Goal: Task Accomplishment & Management: Manage account settings

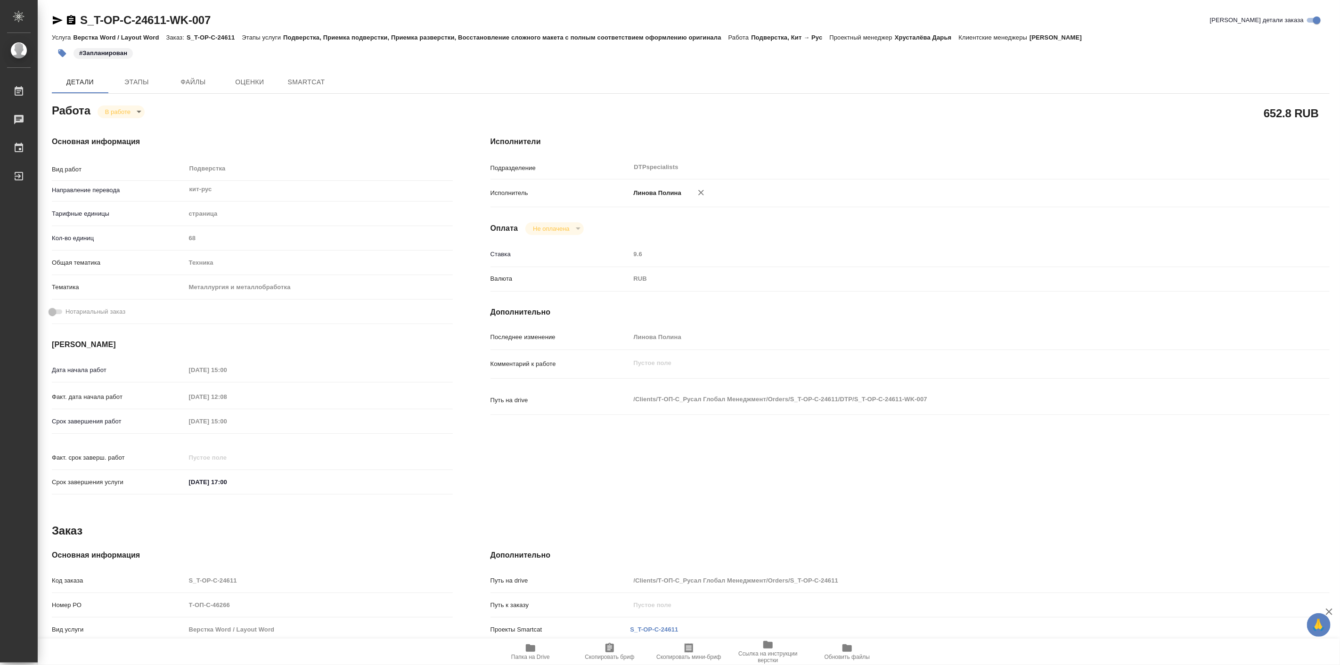
type textarea "x"
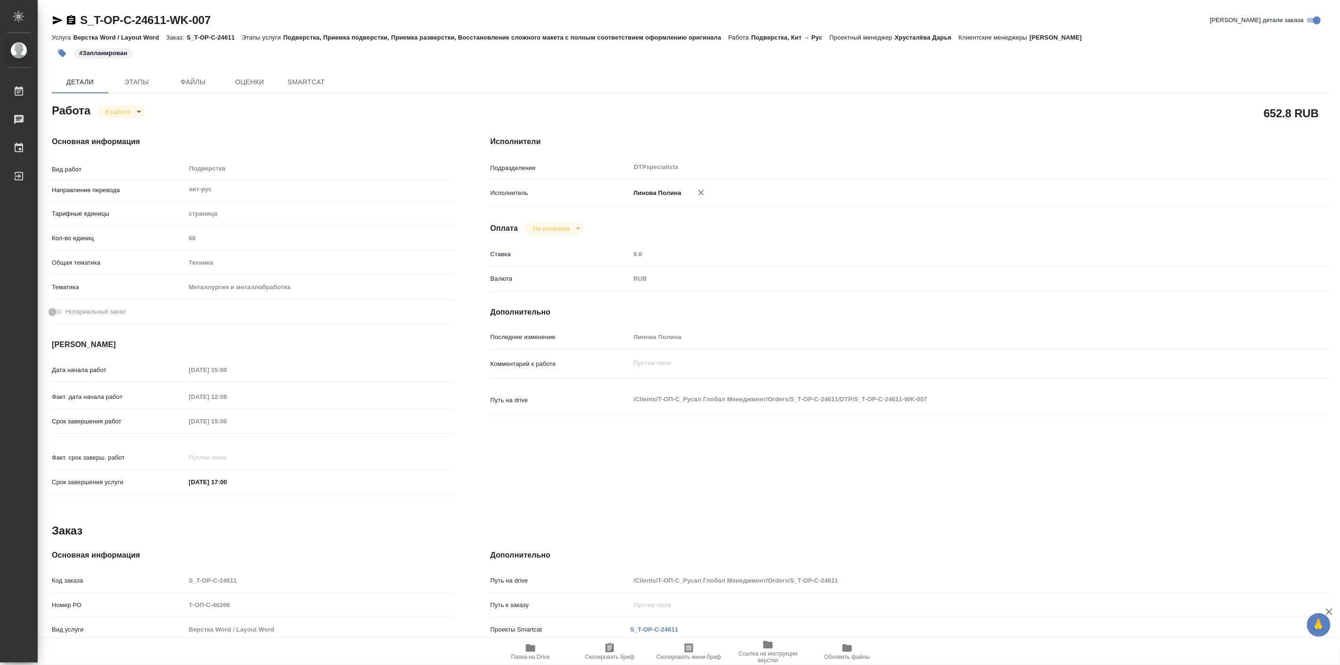
type textarea "x"
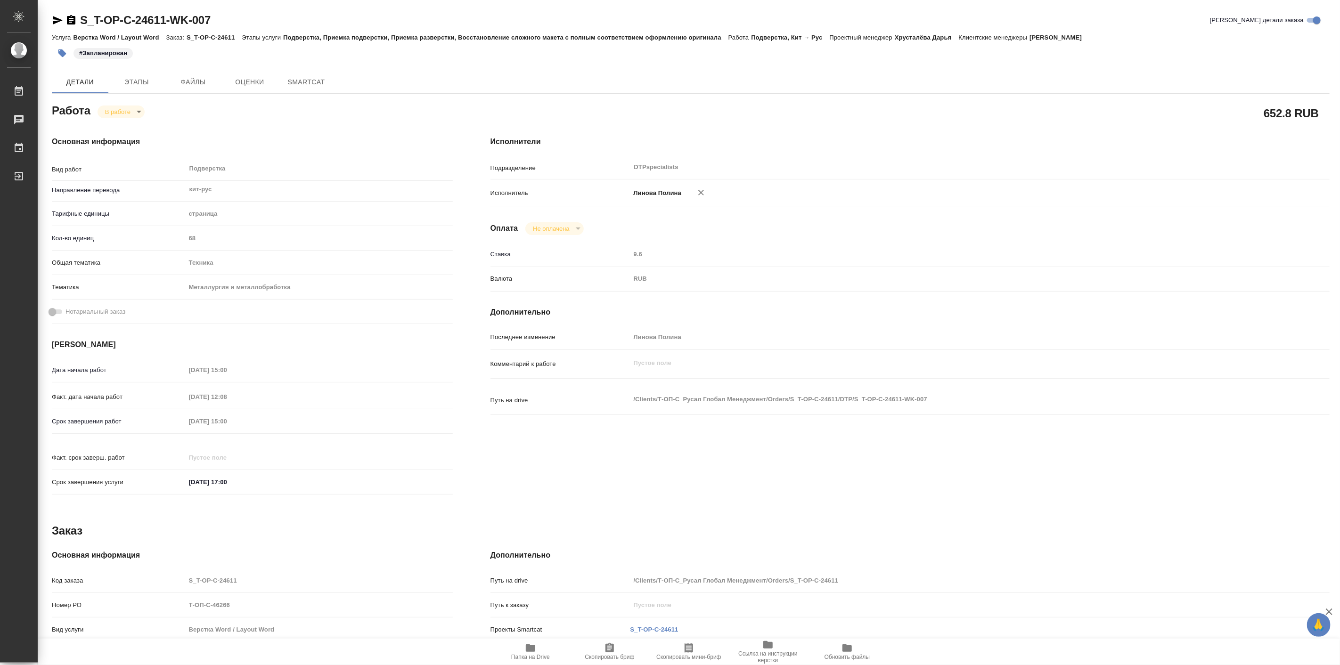
type textarea "x"
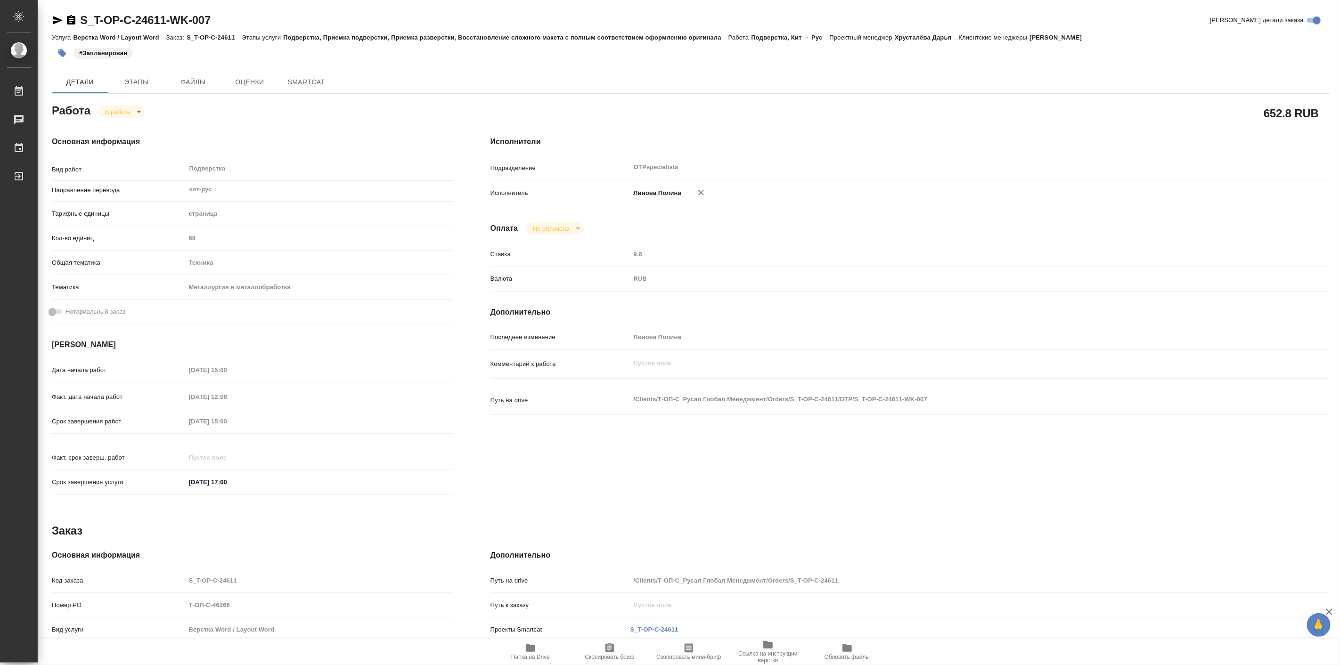
type textarea "x"
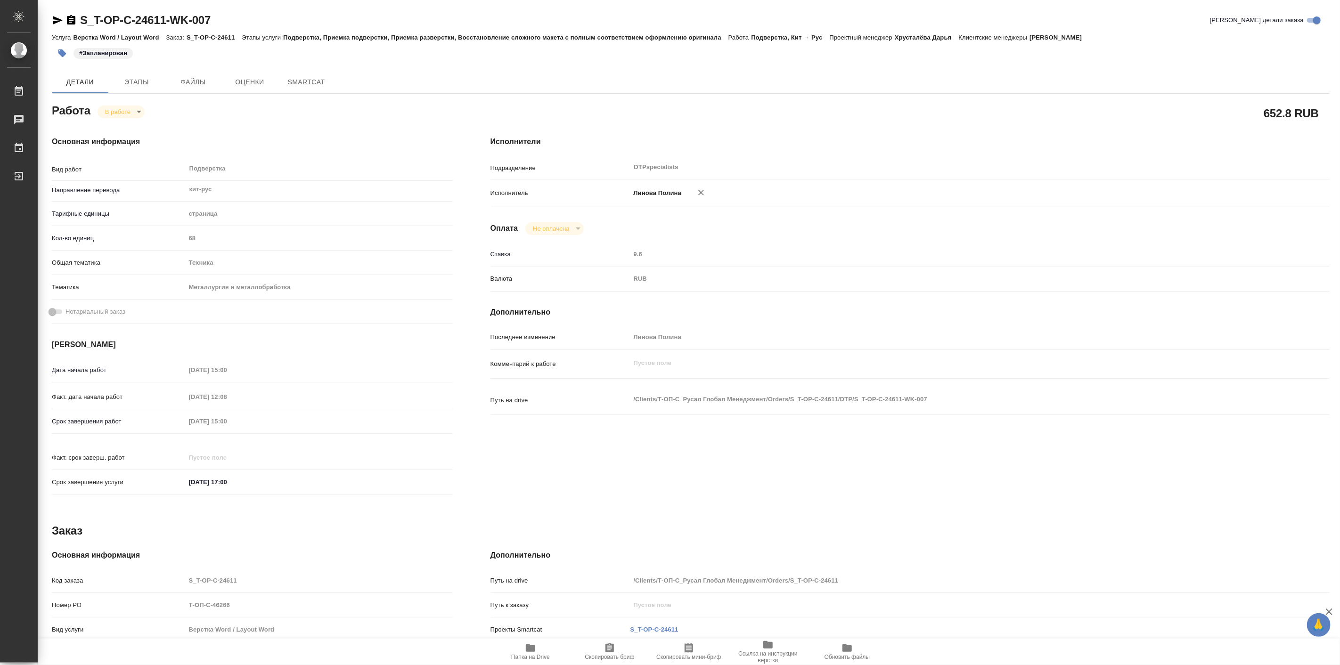
type textarea "x"
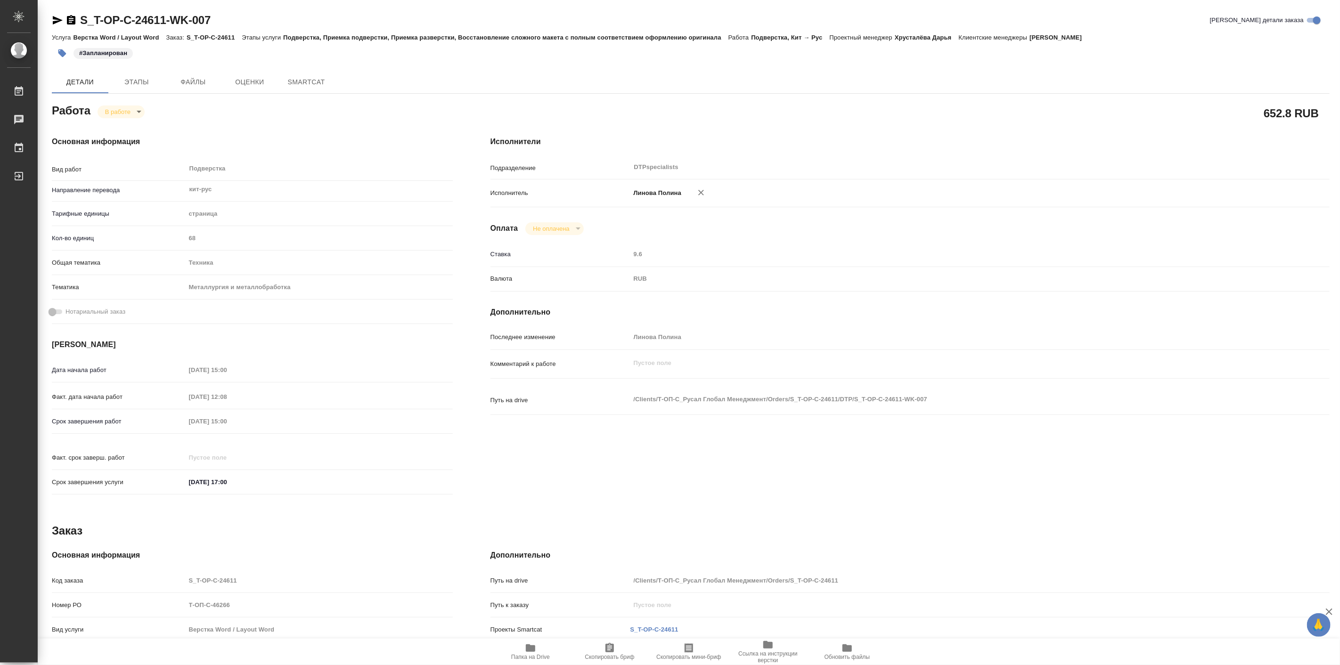
type textarea "x"
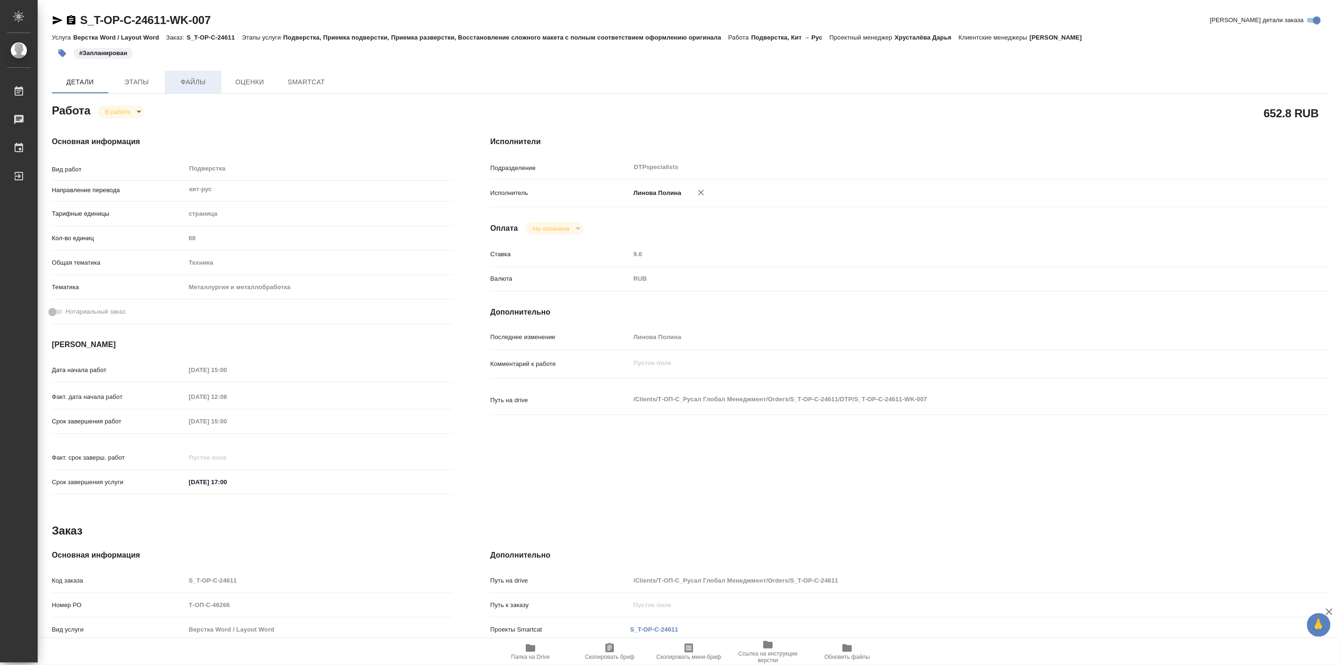
type textarea "x"
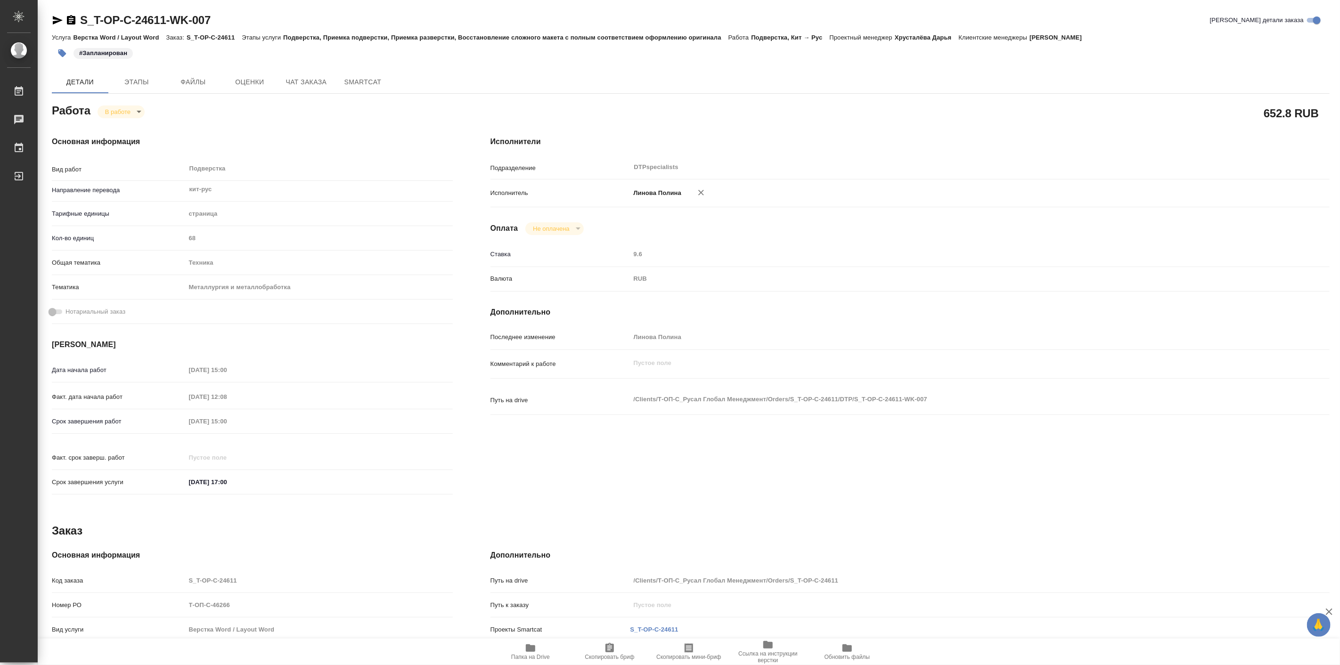
type textarea "x"
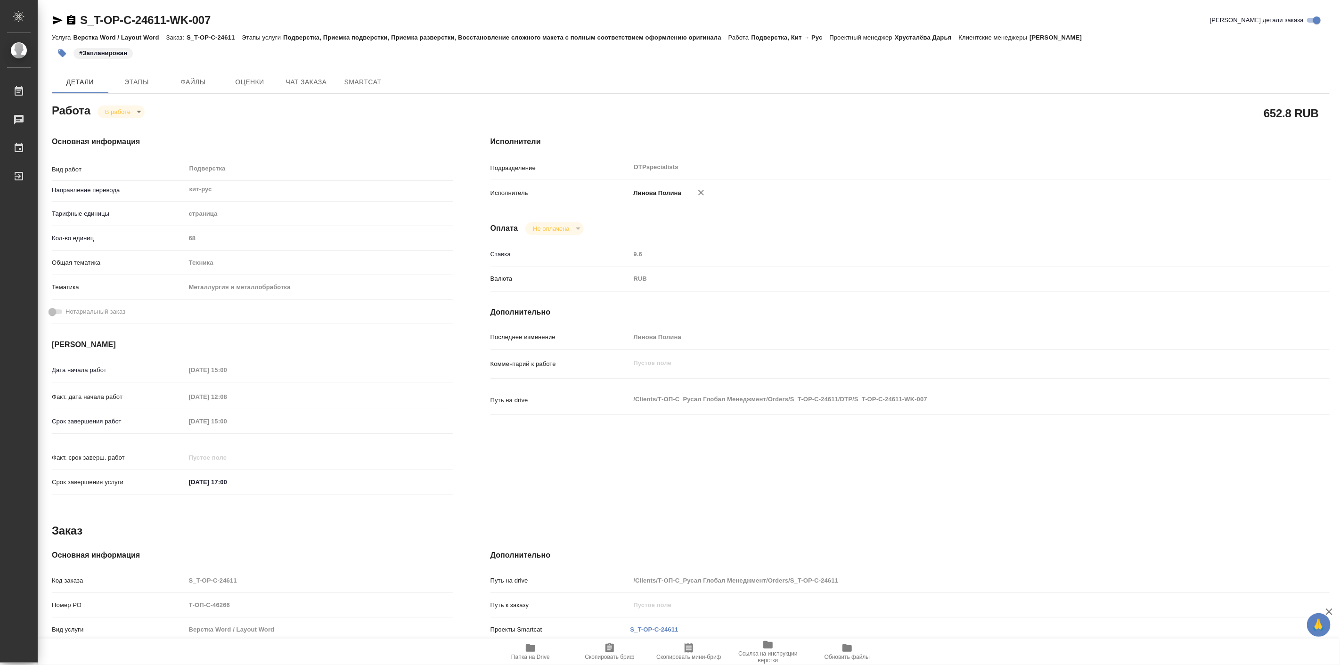
type textarea "x"
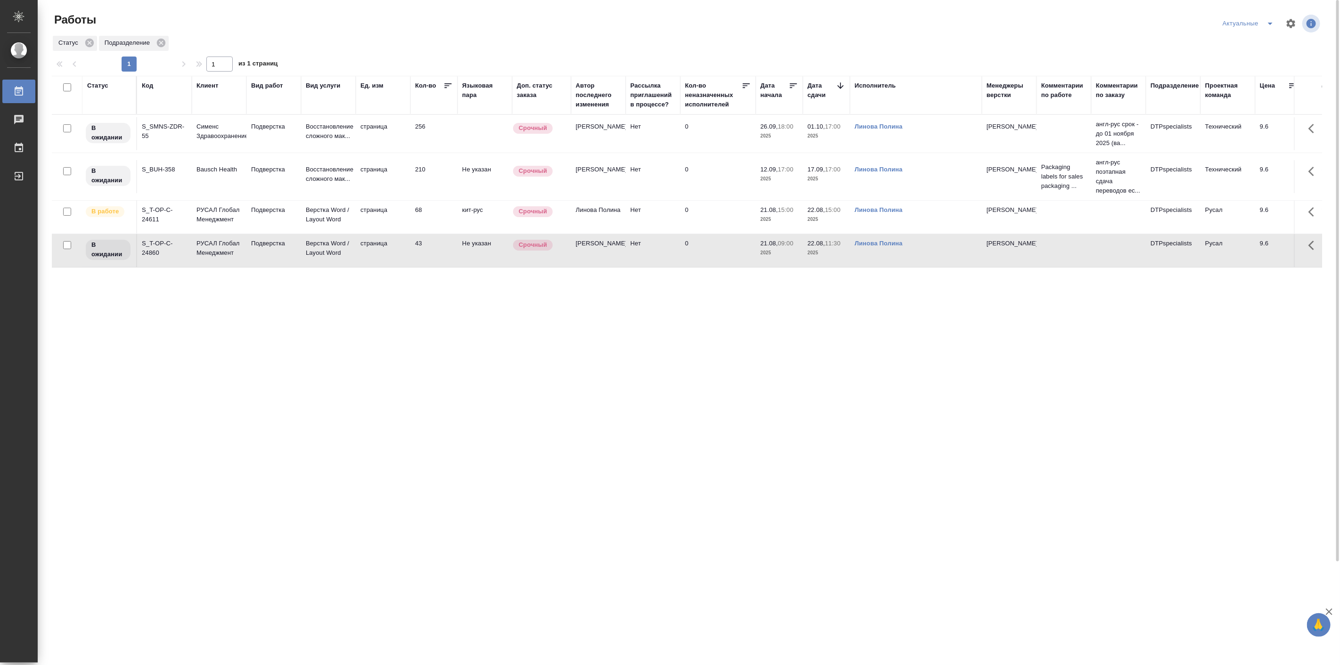
click at [221, 141] on p "РУСАЛ Глобал Менеджмент" at bounding box center [218, 131] width 45 height 19
click at [221, 258] on p "РУСАЛ Глобал Менеджмент" at bounding box center [218, 248] width 45 height 19
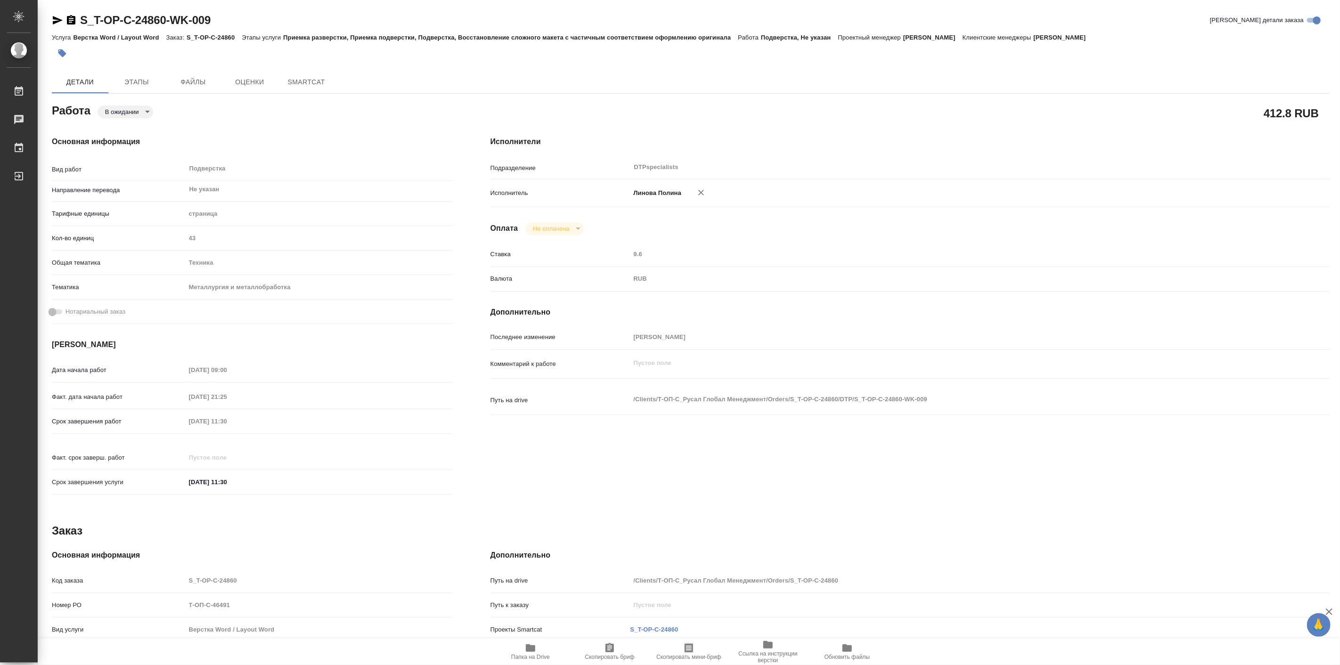
type textarea "x"
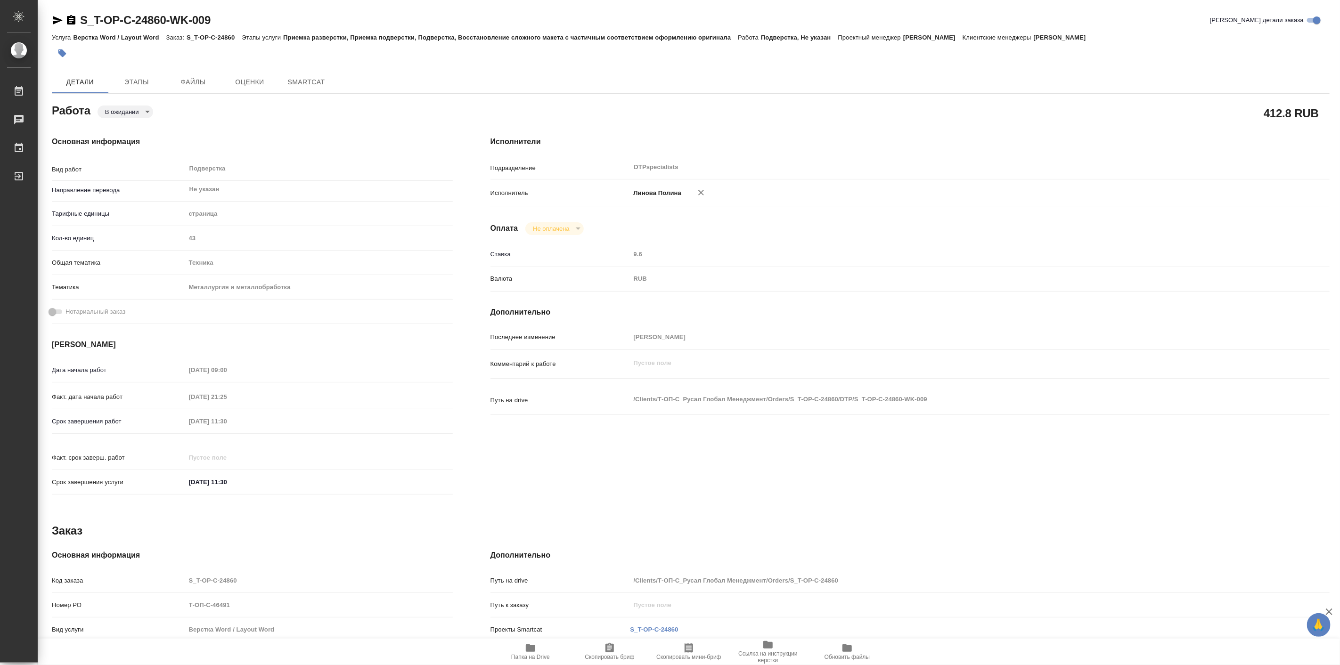
type textarea "x"
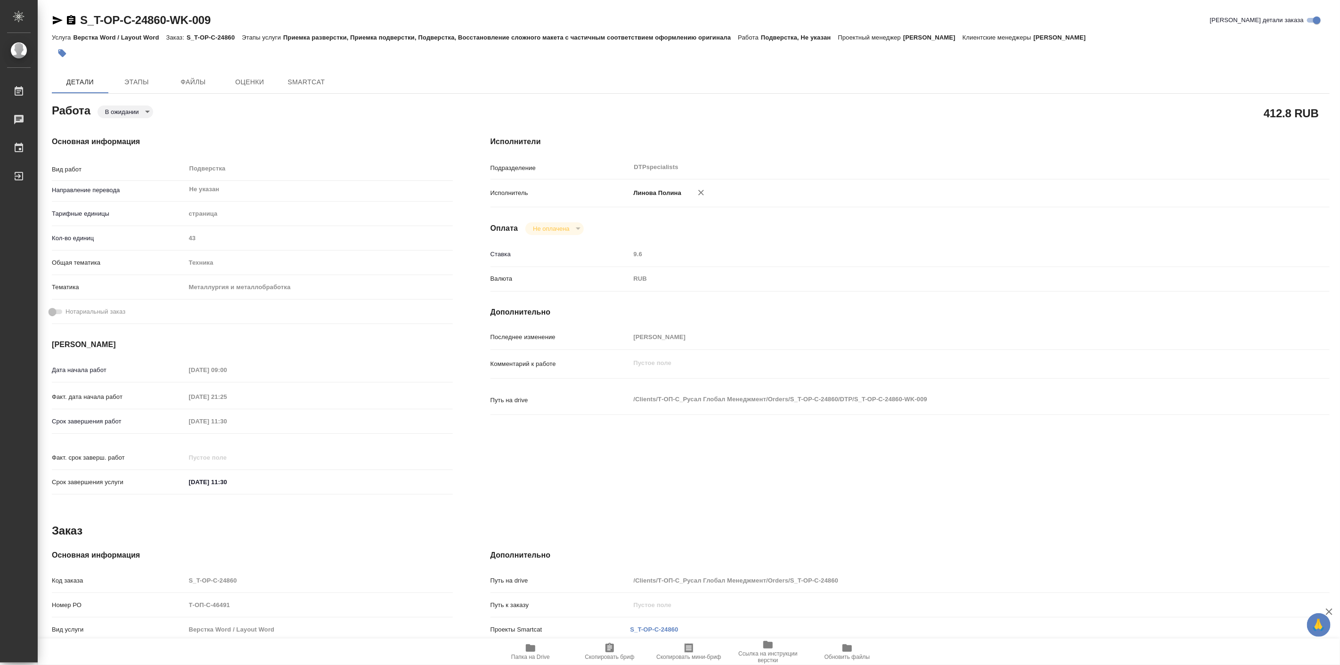
type textarea "x"
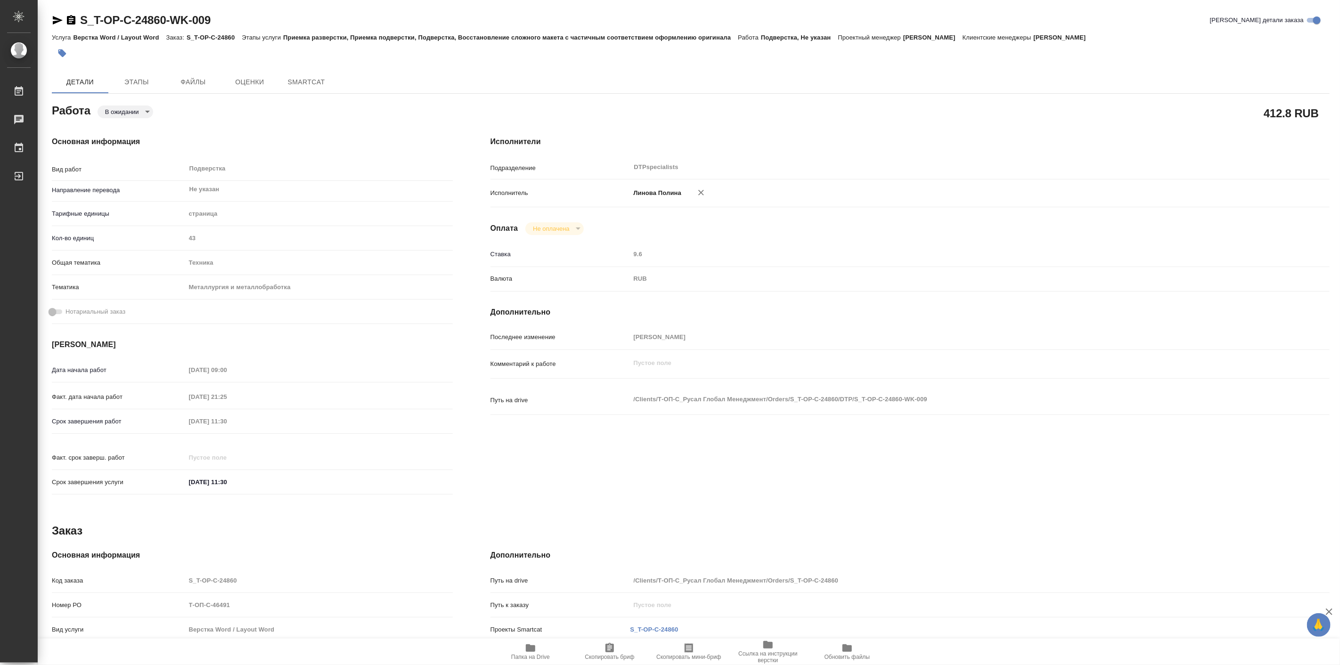
type textarea "x"
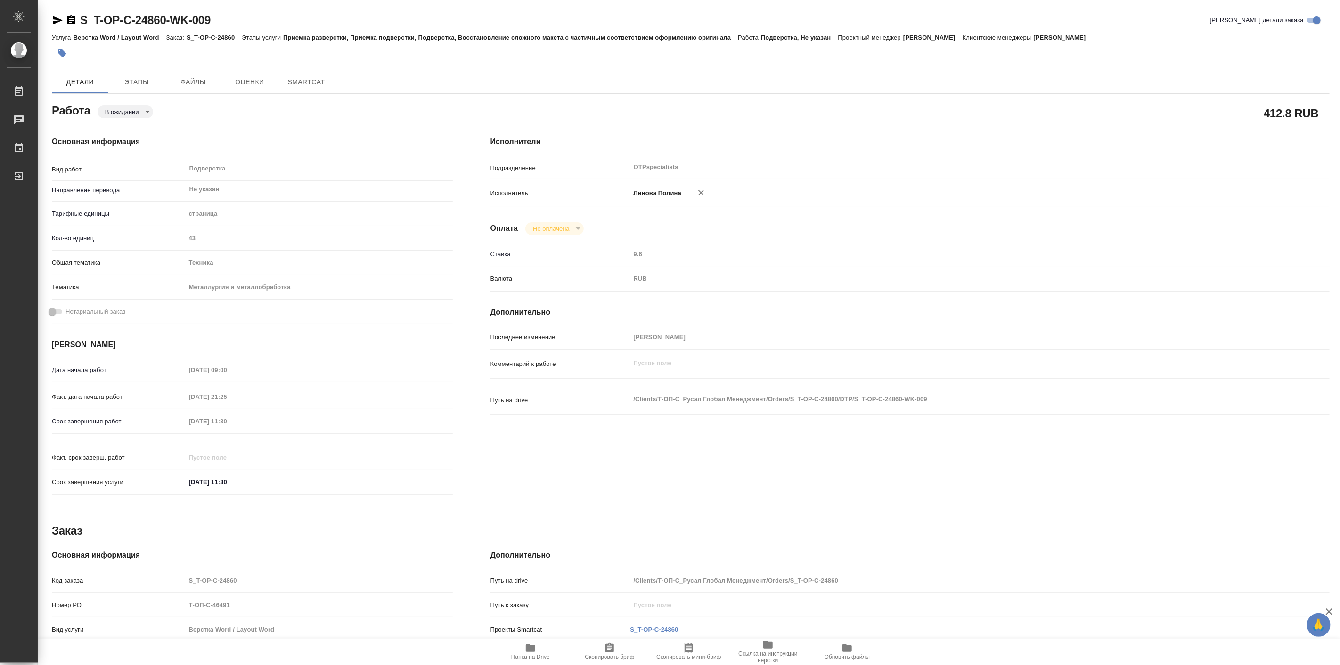
type textarea "x"
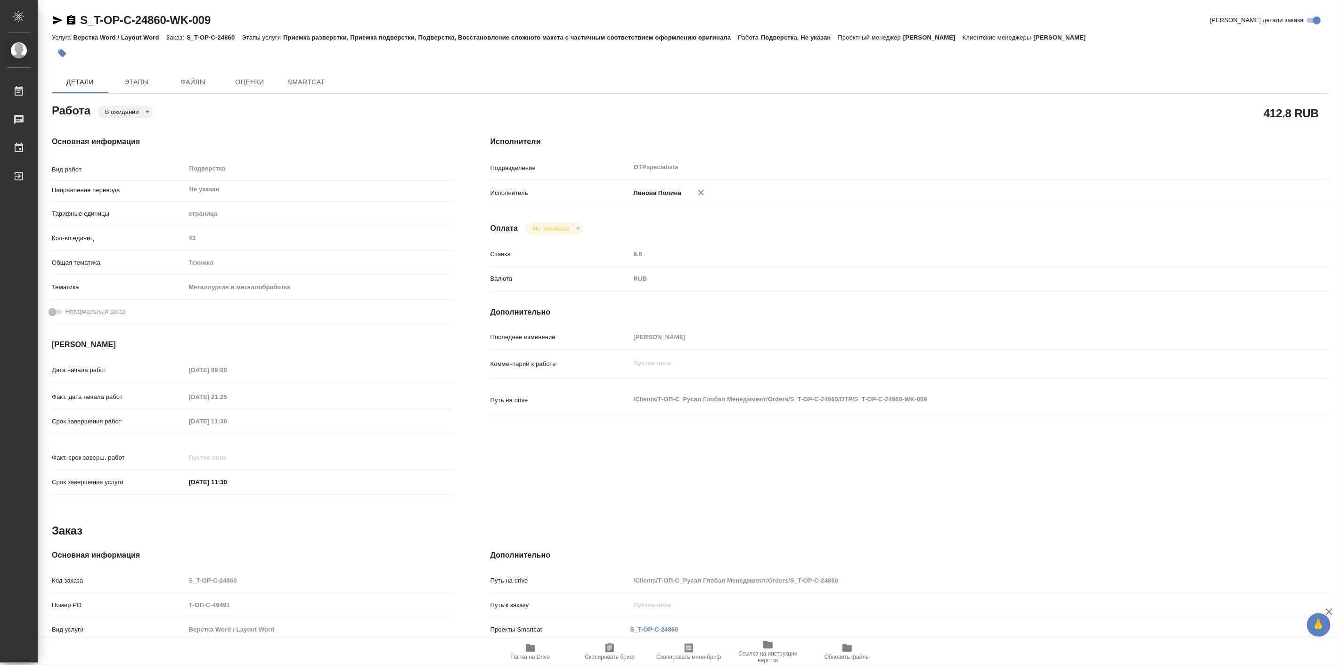
type textarea "x"
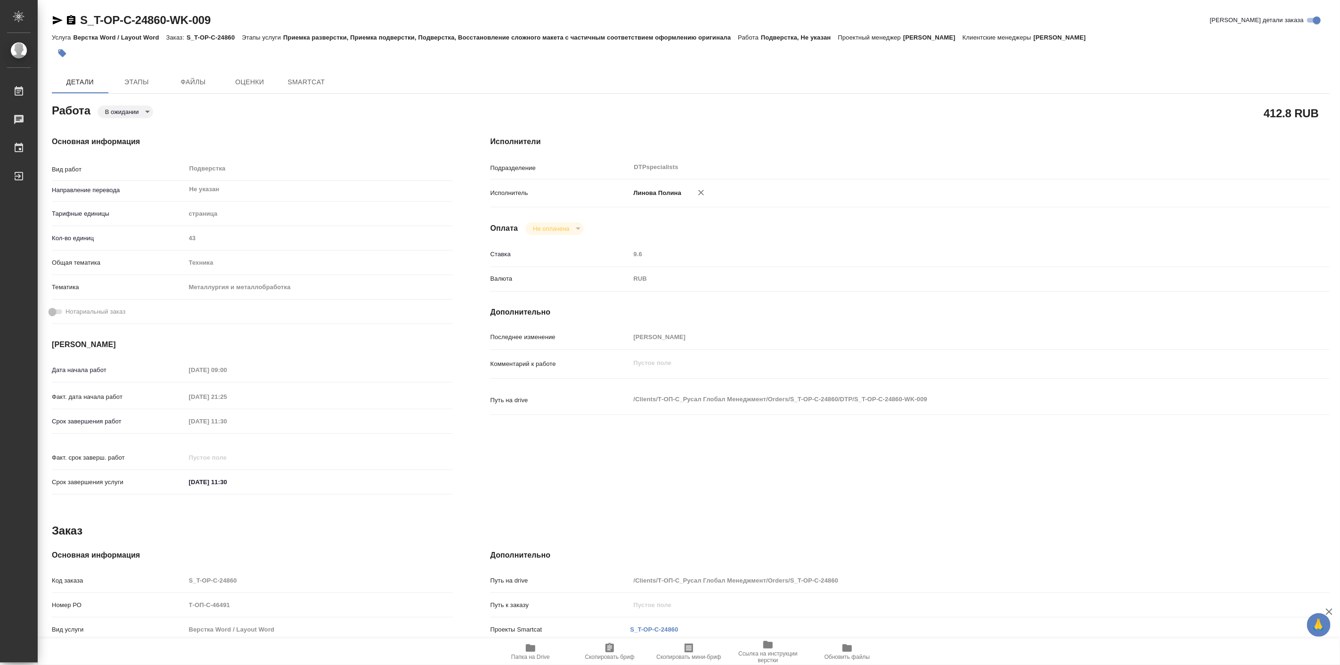
type textarea "x"
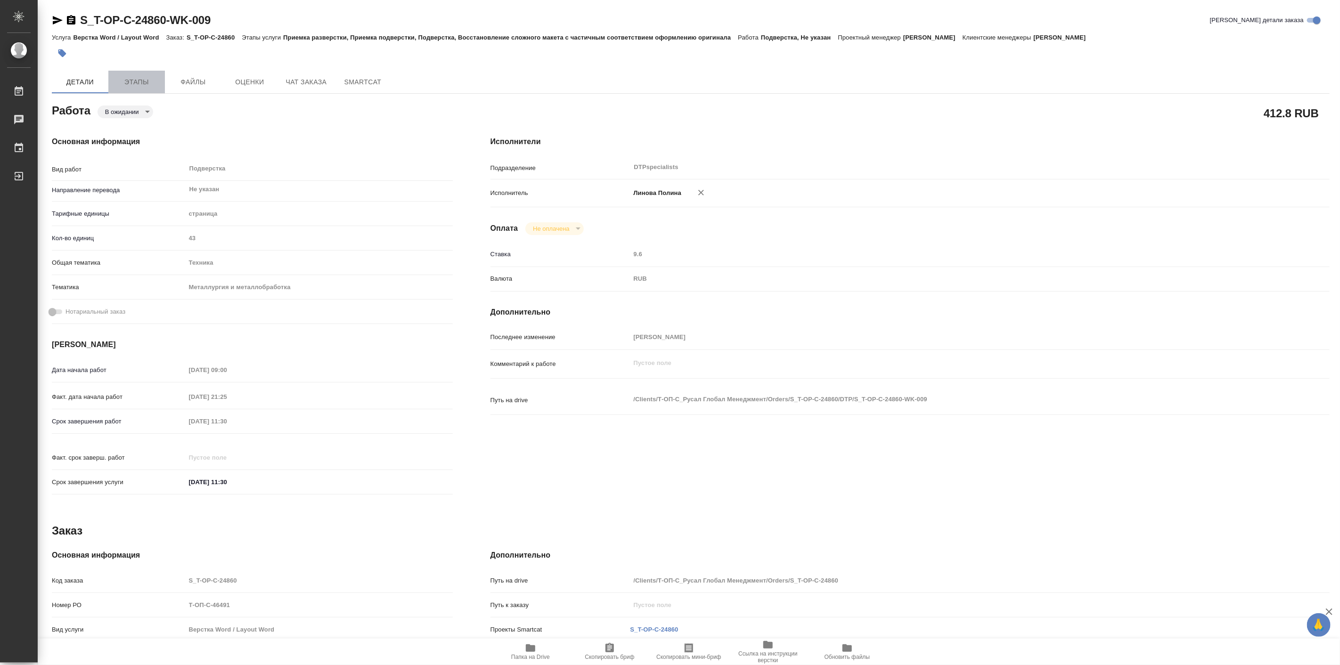
click at [128, 81] on span "Этапы" at bounding box center [136, 82] width 45 height 12
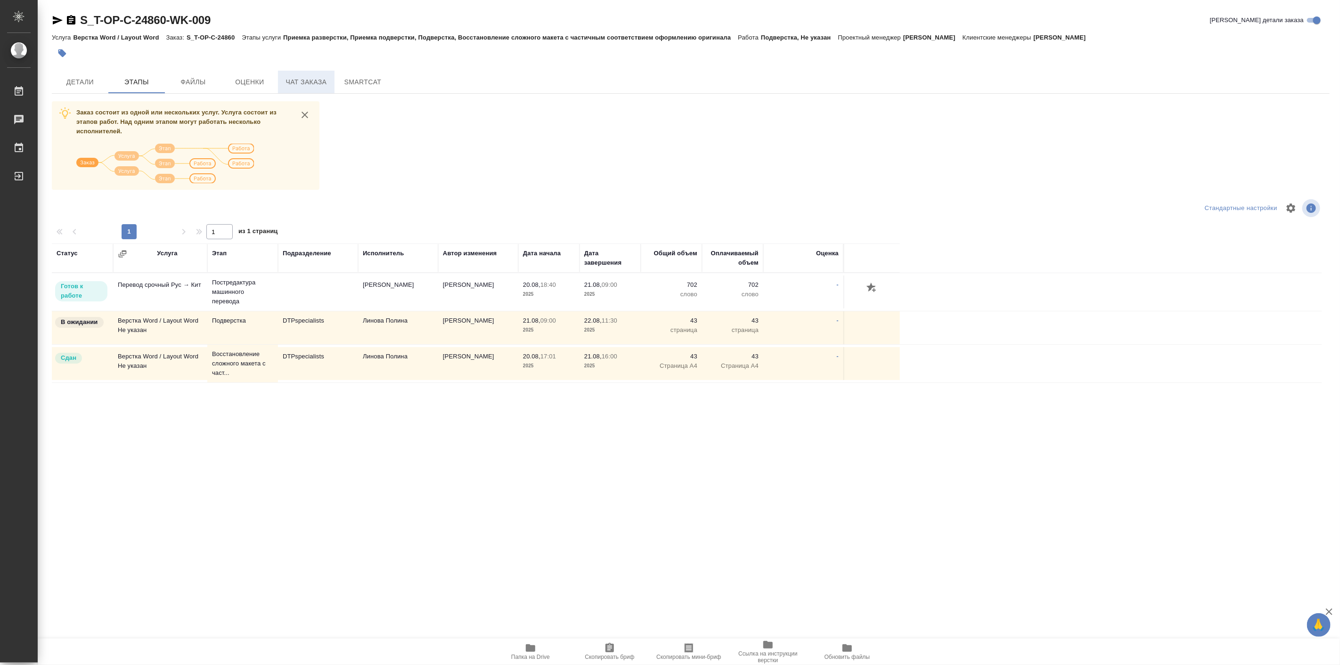
click at [302, 78] on span "Чат заказа" at bounding box center [306, 82] width 45 height 12
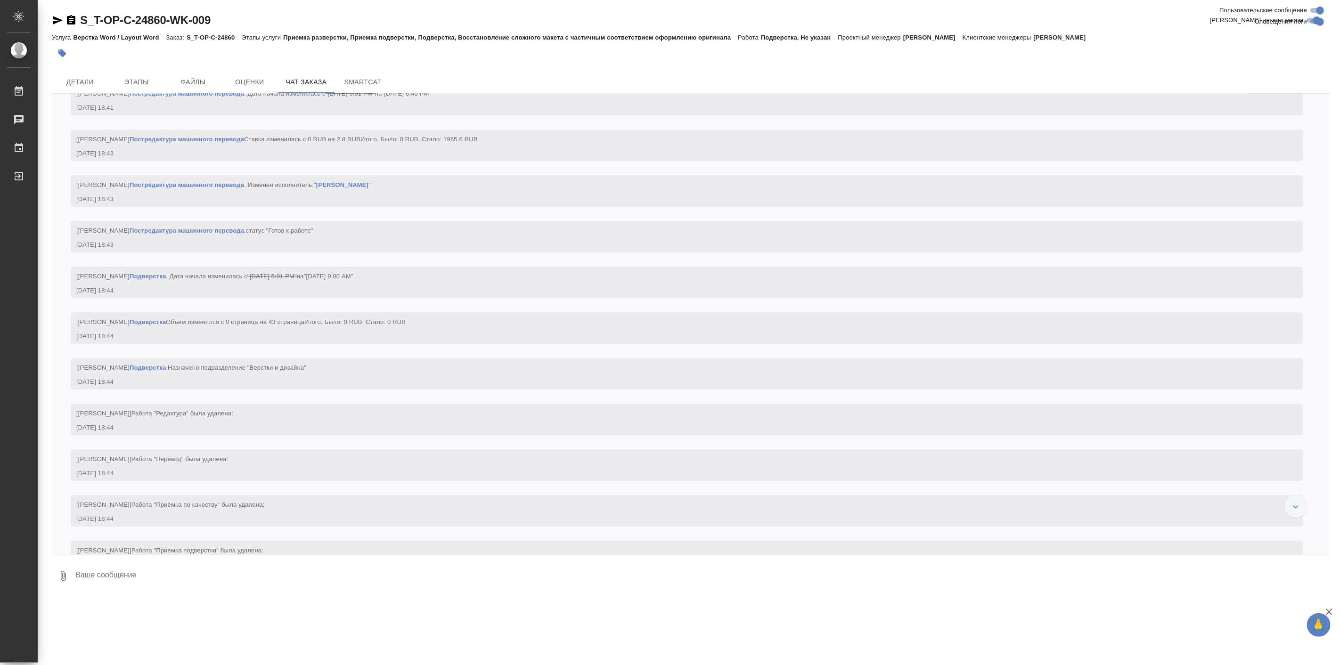
scroll to position [2002, 0]
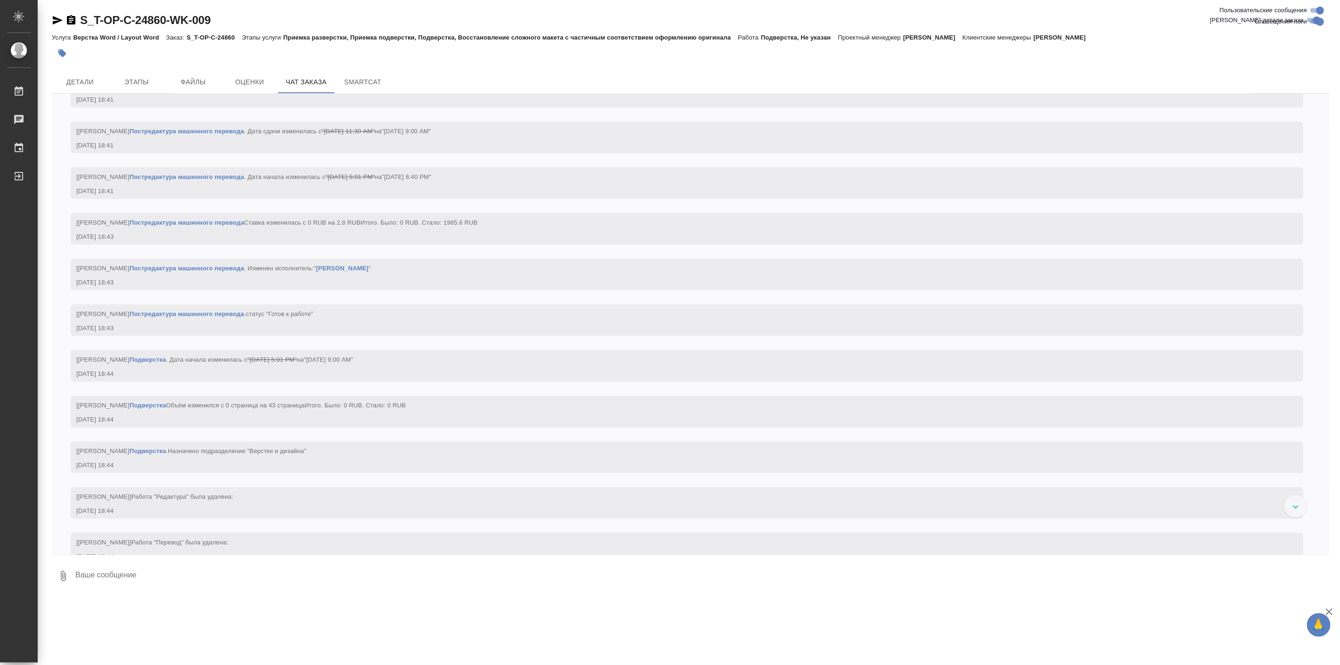
click at [374, 580] on textarea at bounding box center [701, 576] width 1255 height 32
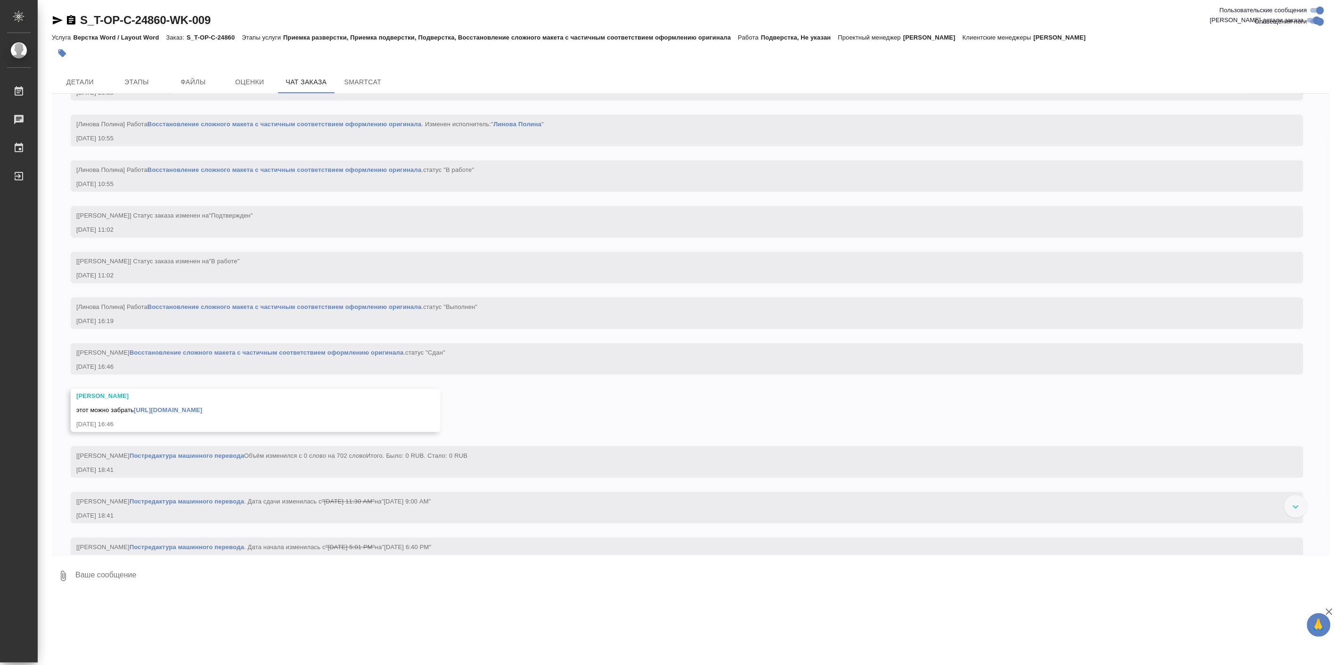
scroll to position [1566, 0]
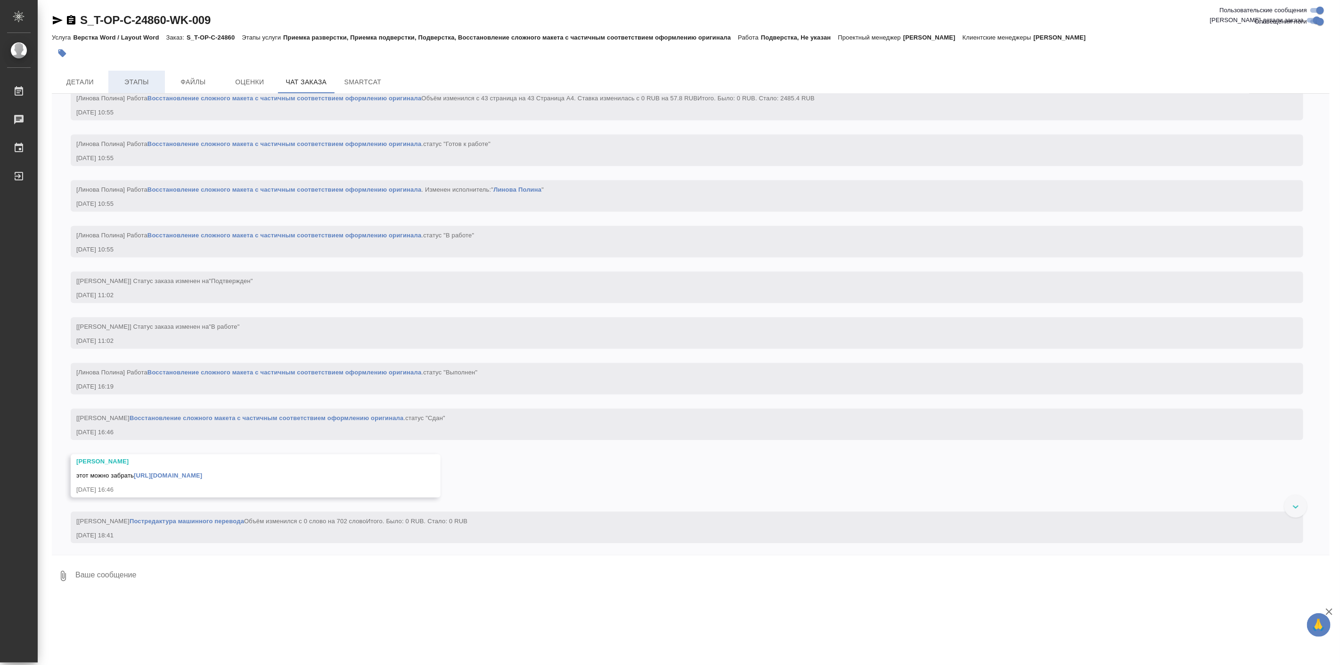
click at [129, 82] on span "Этапы" at bounding box center [136, 82] width 45 height 12
